Goal: Task Accomplishment & Management: Manage account settings

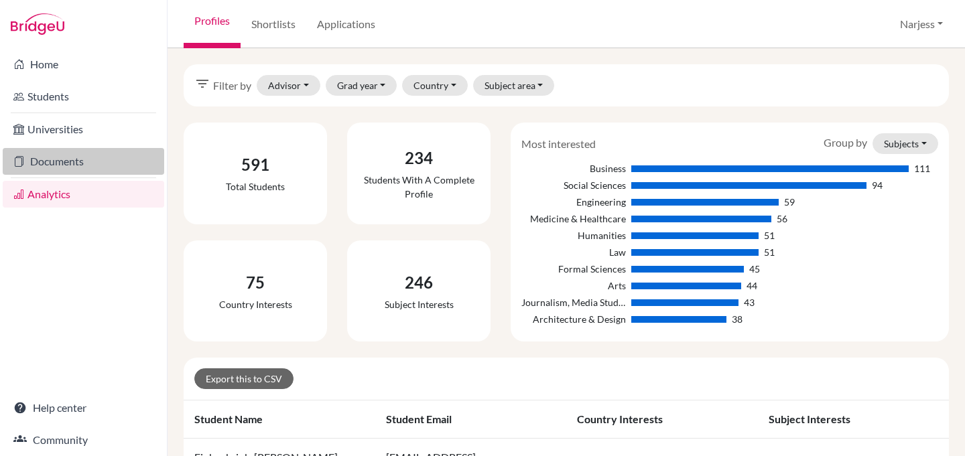
click at [65, 160] on link "Documents" at bounding box center [84, 161] width 162 height 27
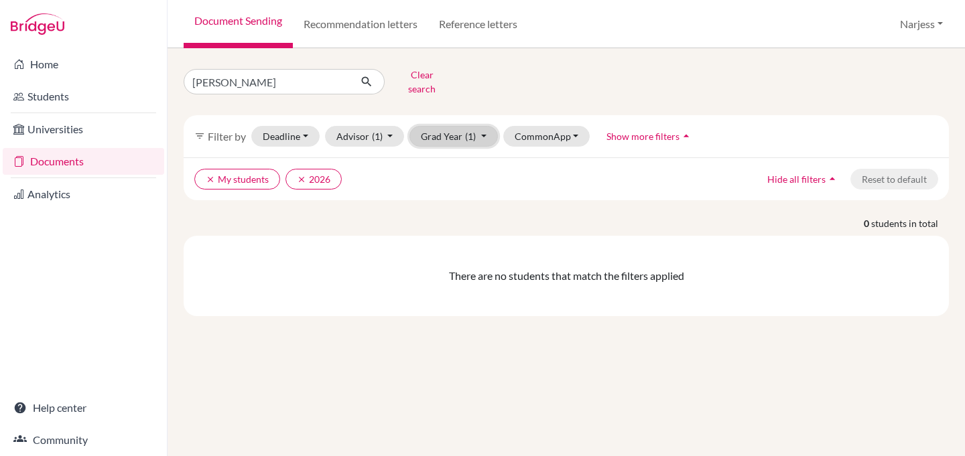
click at [477, 126] on button "Grad Year (1)" at bounding box center [453, 136] width 88 height 21
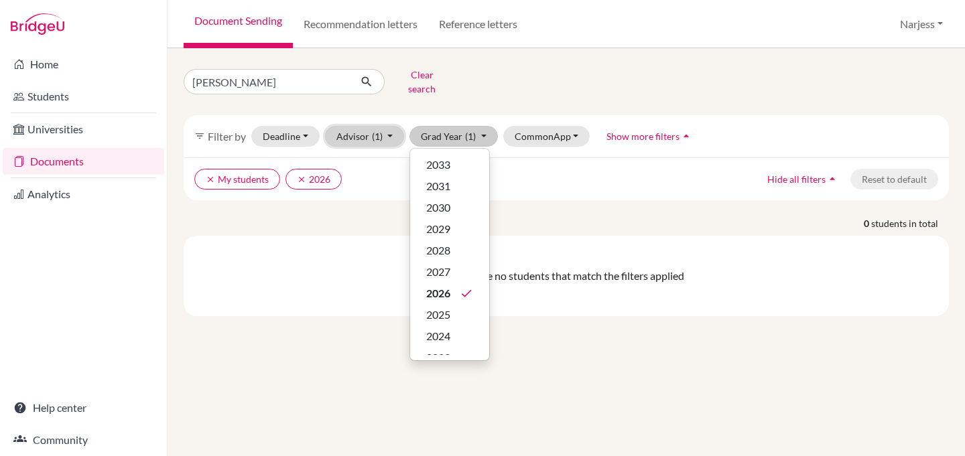
click at [362, 126] on button "Advisor (1)" at bounding box center [365, 136] width 80 height 21
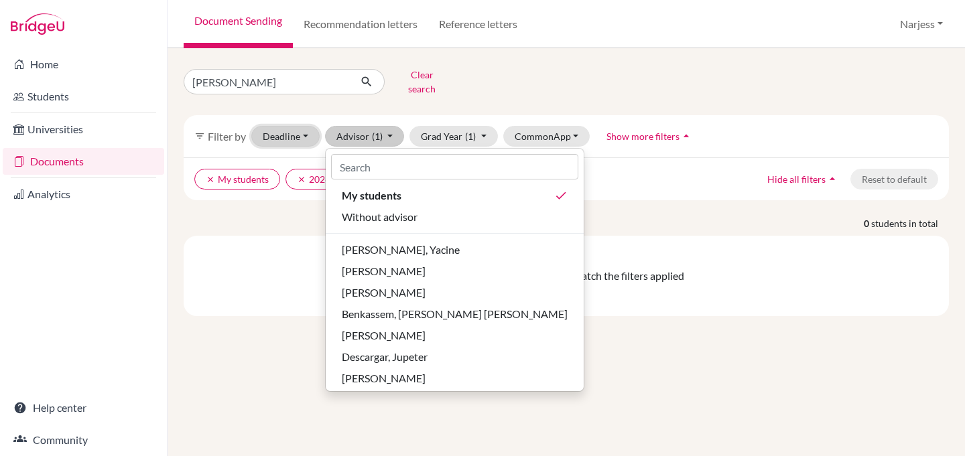
click at [298, 126] on button "Deadline - Select a date range Or double click for a single date selection Toda…" at bounding box center [285, 136] width 68 height 21
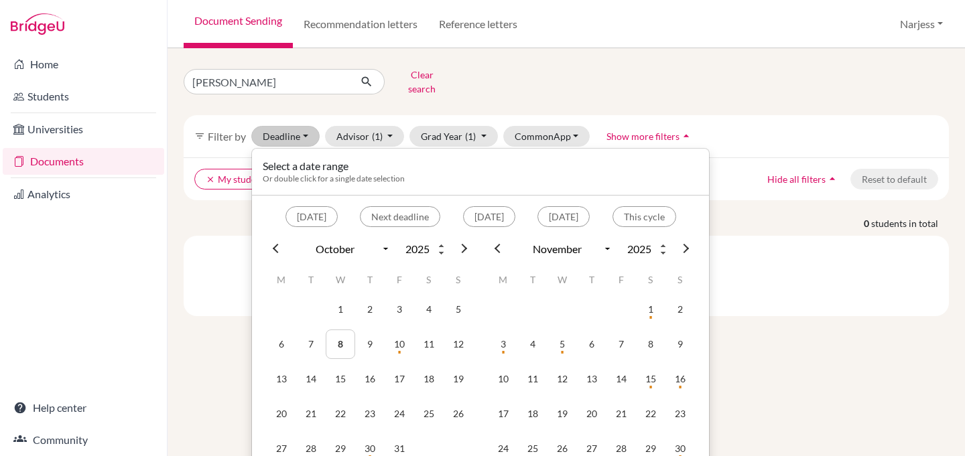
click at [200, 216] on p "0 students in total" at bounding box center [566, 223] width 785 height 14
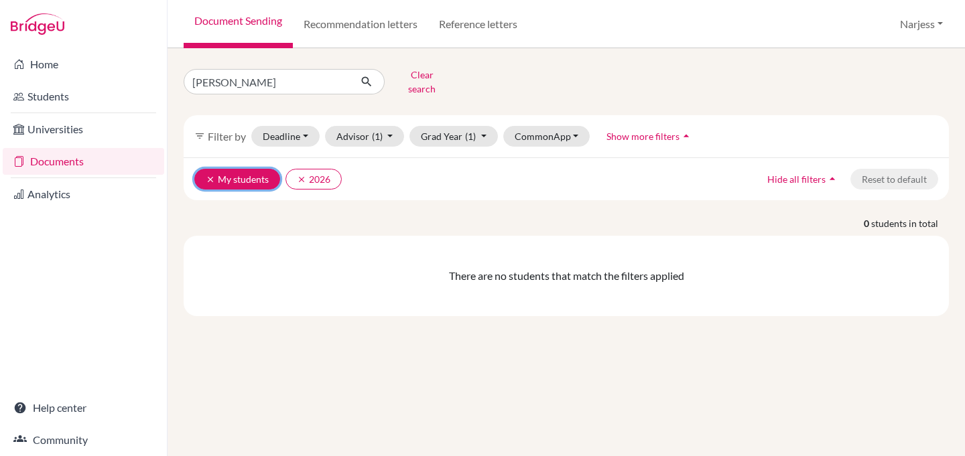
click at [237, 170] on button "clear My students" at bounding box center [237, 179] width 86 height 21
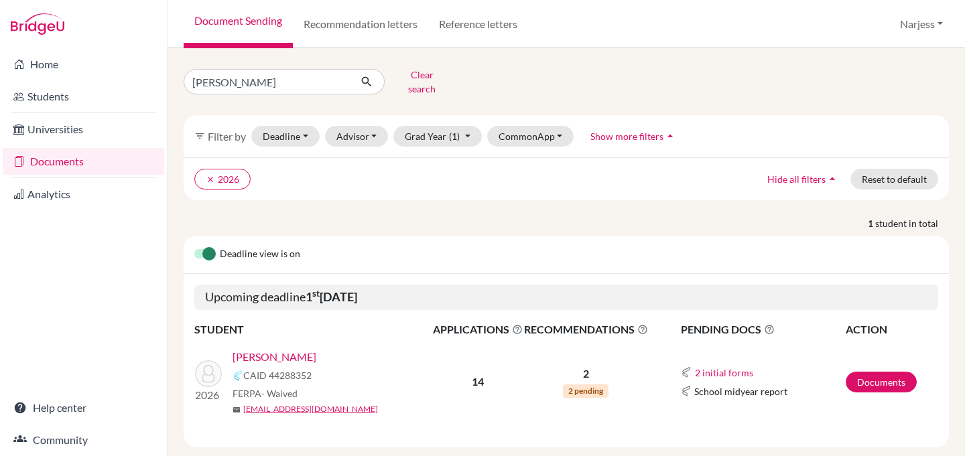
scroll to position [13, 0]
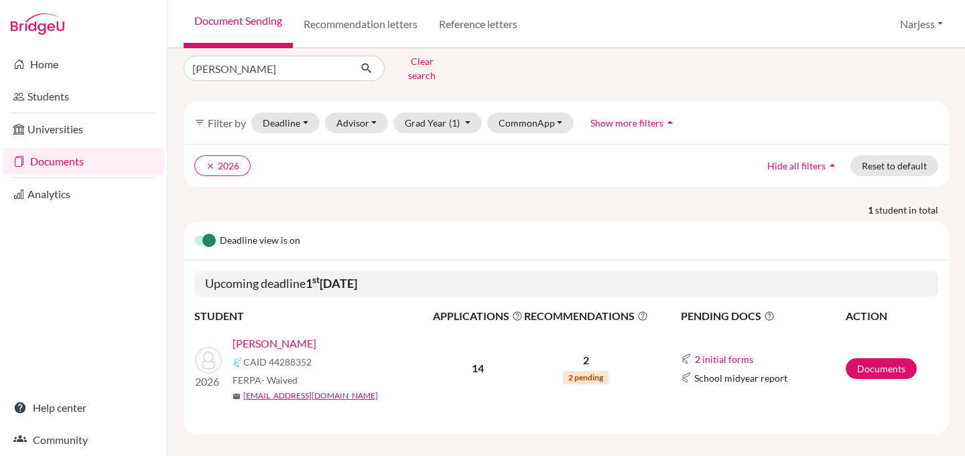
click at [587, 371] on span "2 pending" at bounding box center [586, 377] width 46 height 13
click at [878, 359] on link "Documents" at bounding box center [881, 369] width 71 height 21
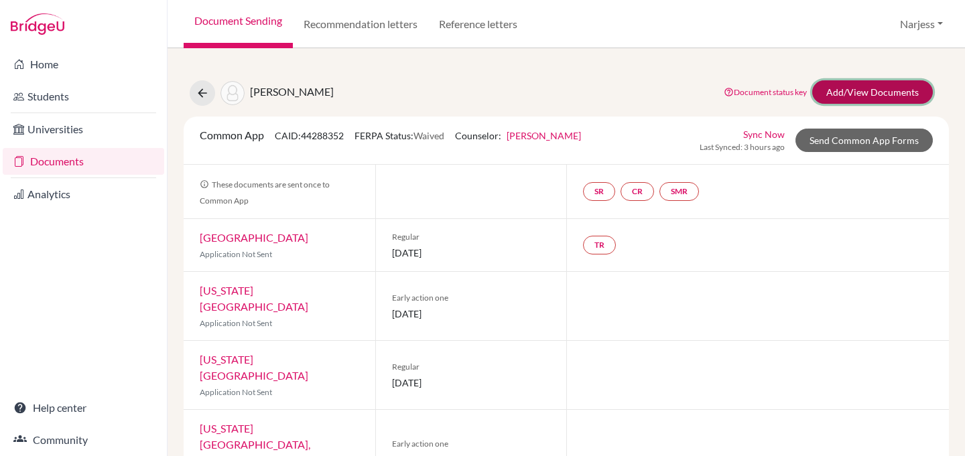
click at [881, 92] on link "Add/View Documents" at bounding box center [872, 91] width 121 height 23
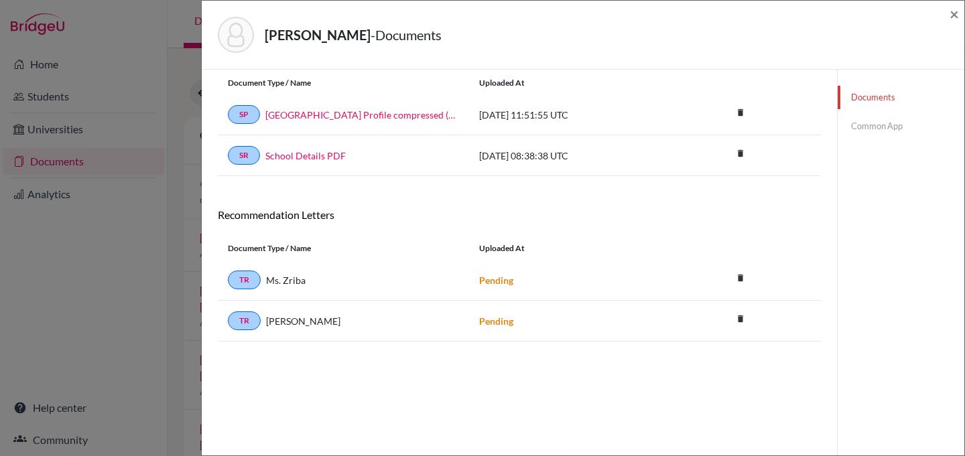
scroll to position [39, 0]
click at [247, 280] on link "TR" at bounding box center [244, 281] width 33 height 19
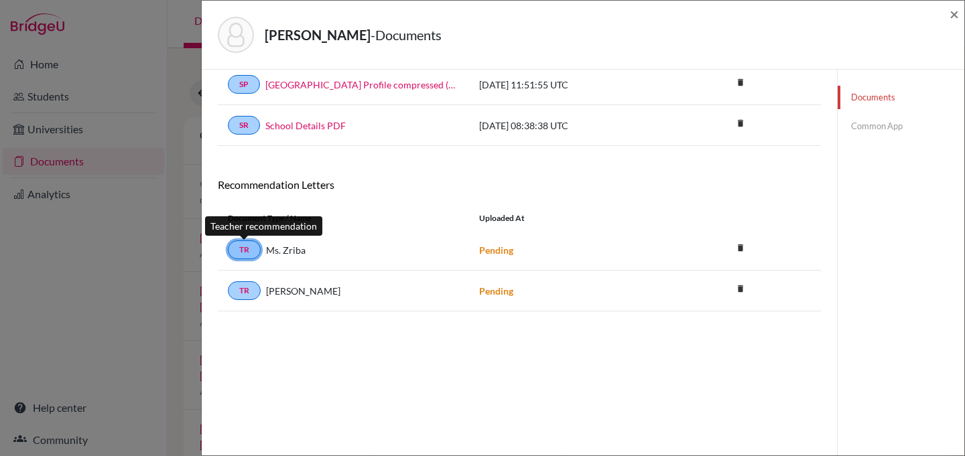
click at [246, 251] on link "TR" at bounding box center [244, 250] width 33 height 19
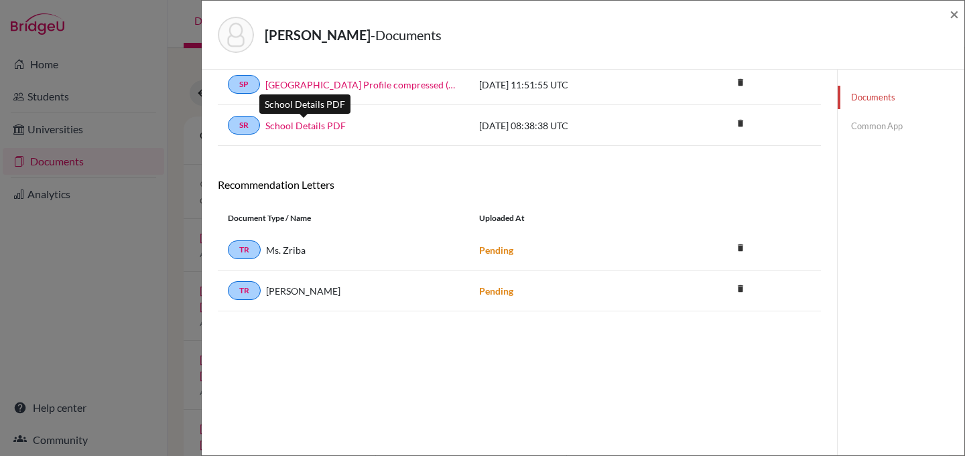
click at [299, 125] on link "School Details PDF" at bounding box center [305, 126] width 80 height 14
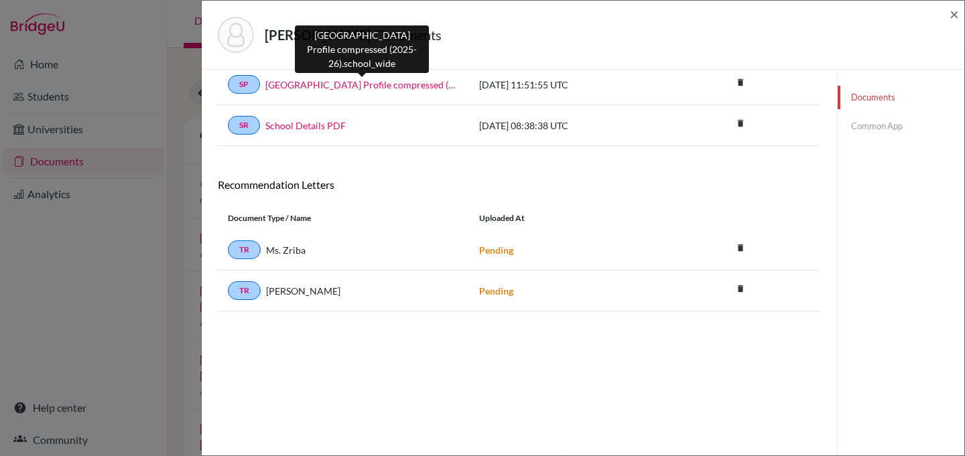
click at [350, 84] on link "Rabat American School High School Profile compressed (2025-26).school_wide" at bounding box center [362, 85] width 194 height 14
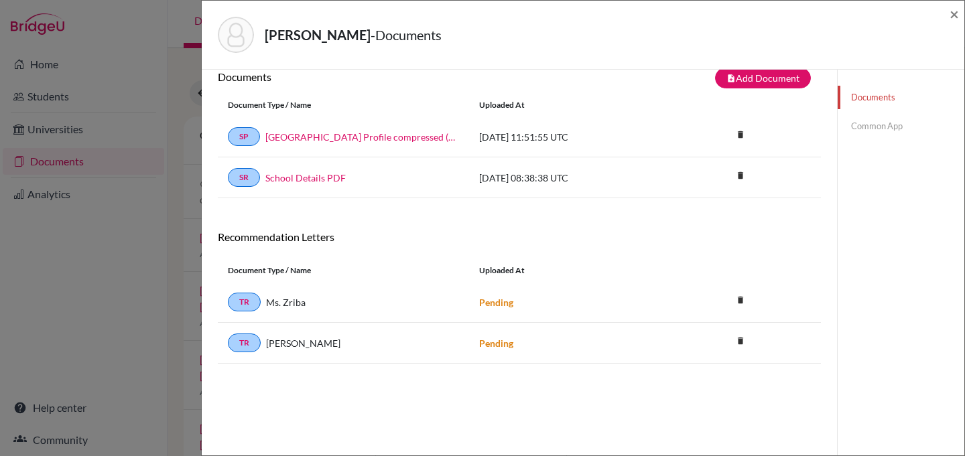
scroll to position [0, 0]
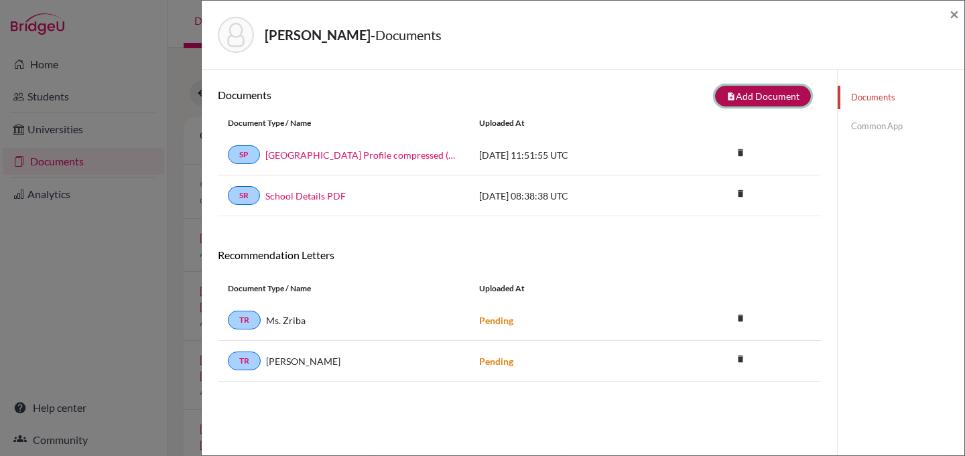
click at [772, 96] on button "note_add Add Document" at bounding box center [763, 96] width 96 height 21
